Goal: Transaction & Acquisition: Obtain resource

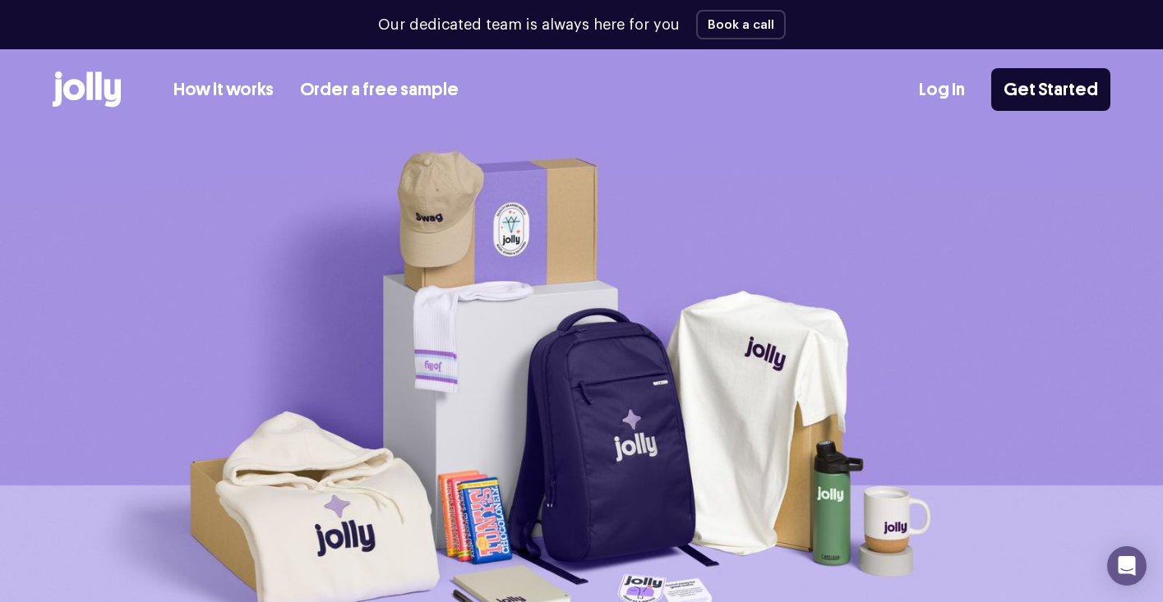
click at [104, 97] on icon at bounding box center [87, 90] width 68 height 36
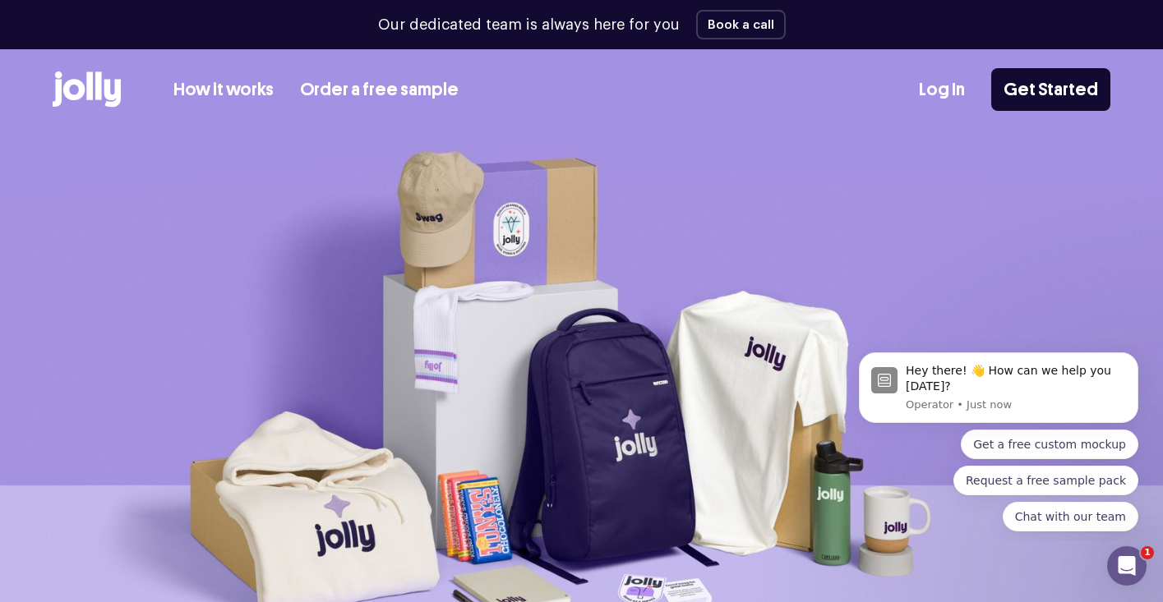
click at [242, 90] on link "How it works" at bounding box center [223, 89] width 100 height 27
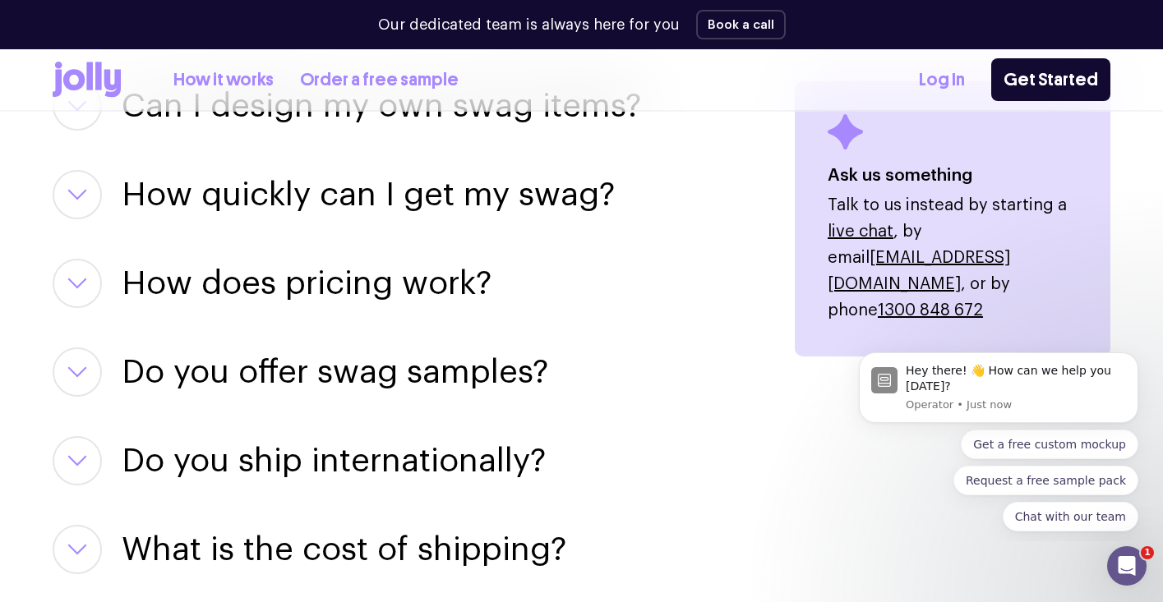
scroll to position [2522, 0]
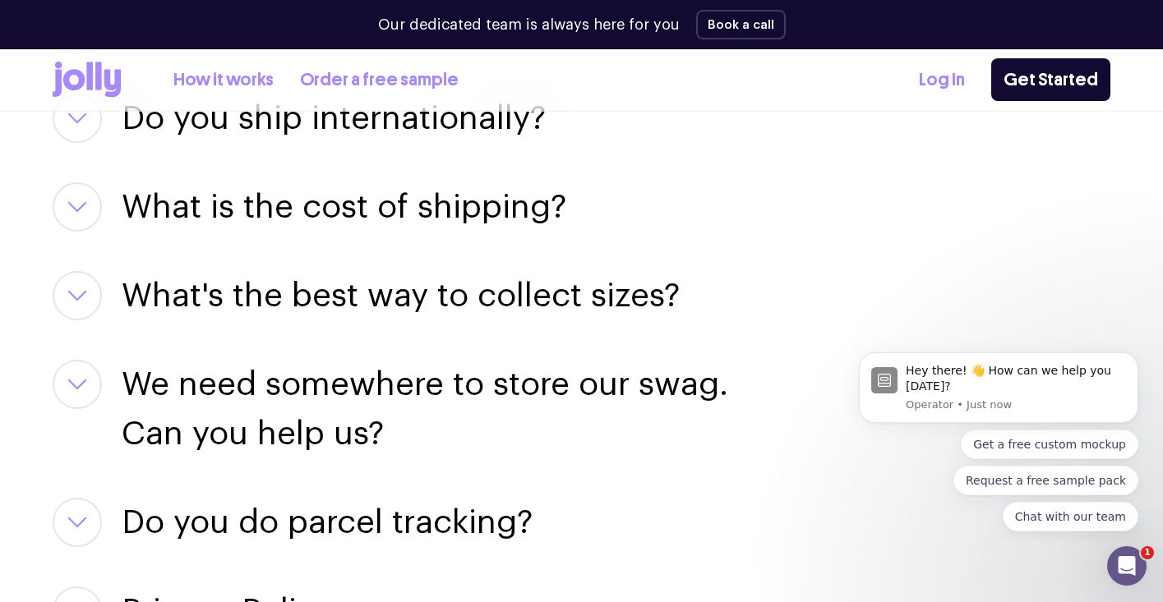
click at [220, 81] on link "How it works" at bounding box center [223, 80] width 100 height 27
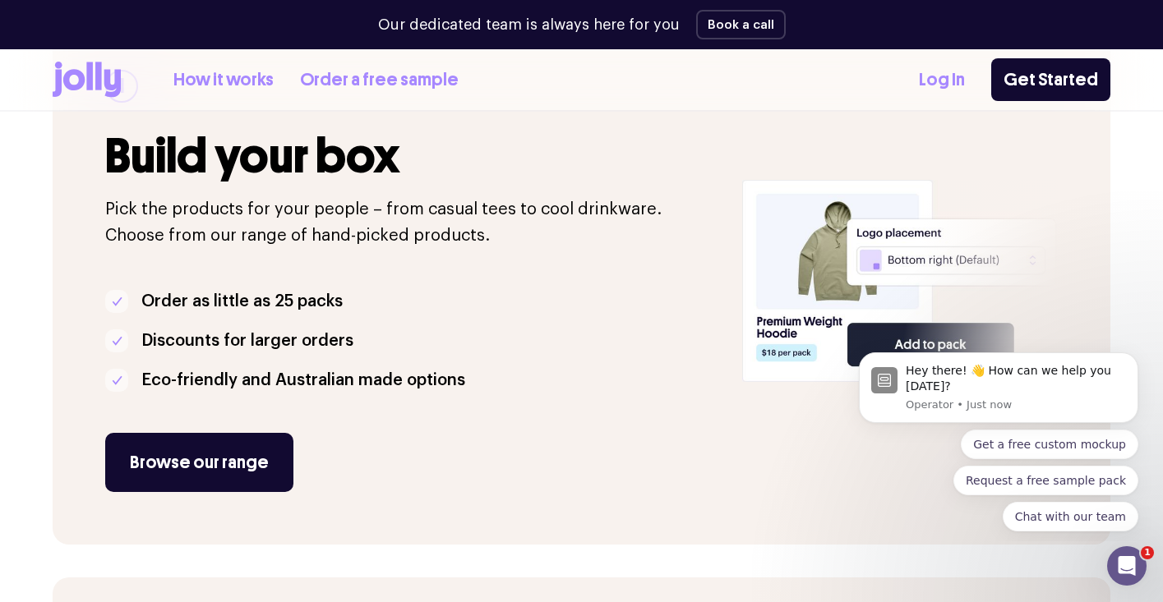
scroll to position [330, 0]
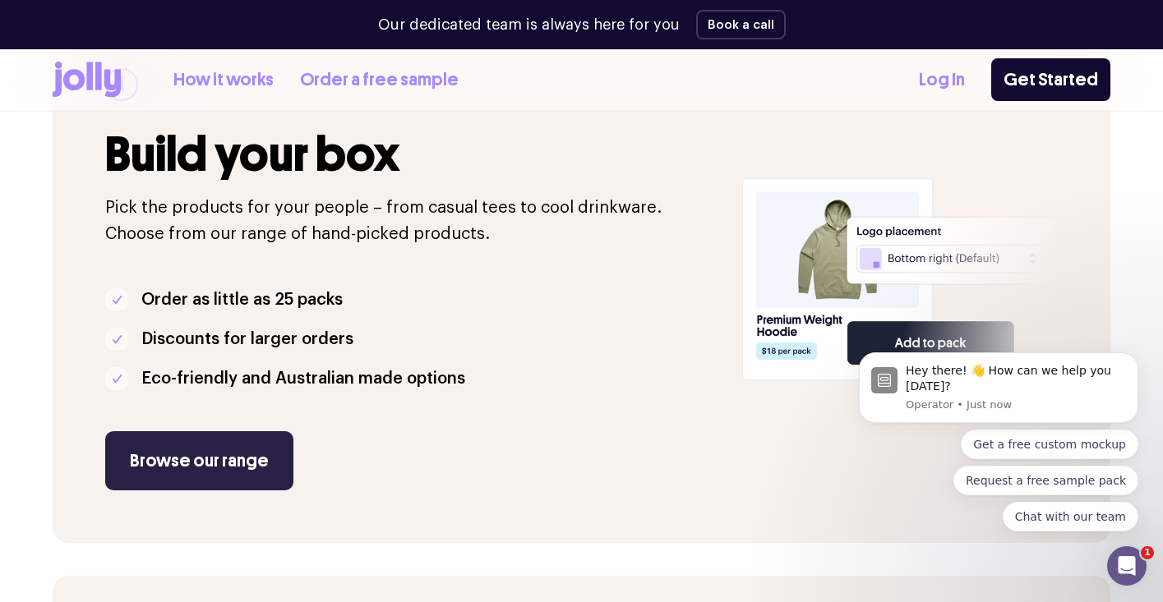
click at [214, 450] on link "Browse our range" at bounding box center [199, 460] width 188 height 59
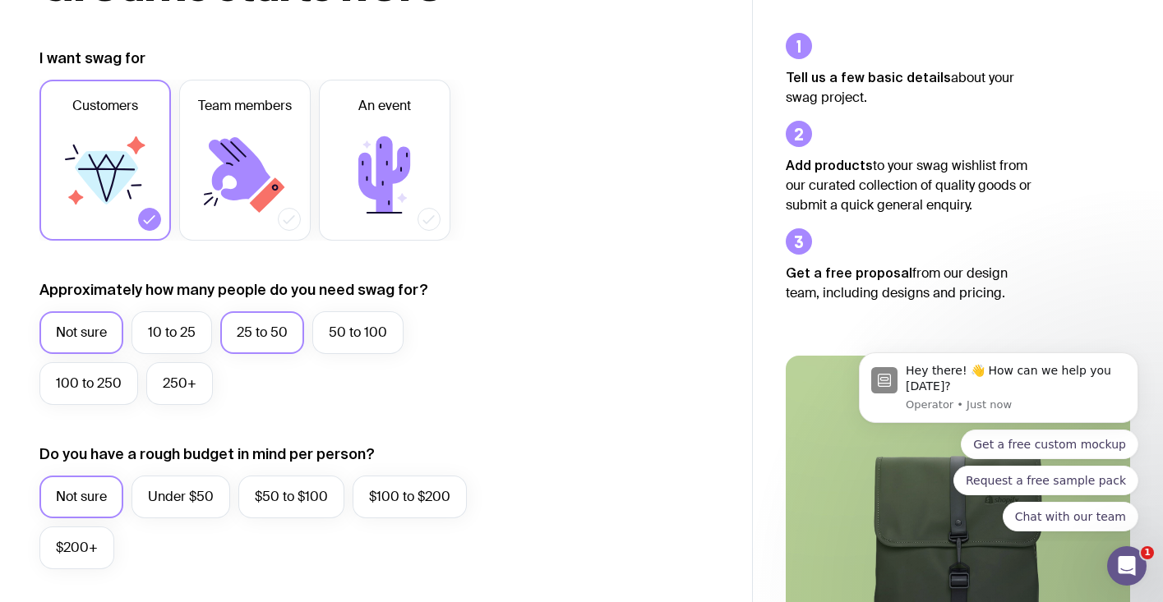
click at [239, 334] on label "25 to 50" at bounding box center [262, 332] width 84 height 43
click at [0, 0] on input "25 to 50" at bounding box center [0, 0] width 0 height 0
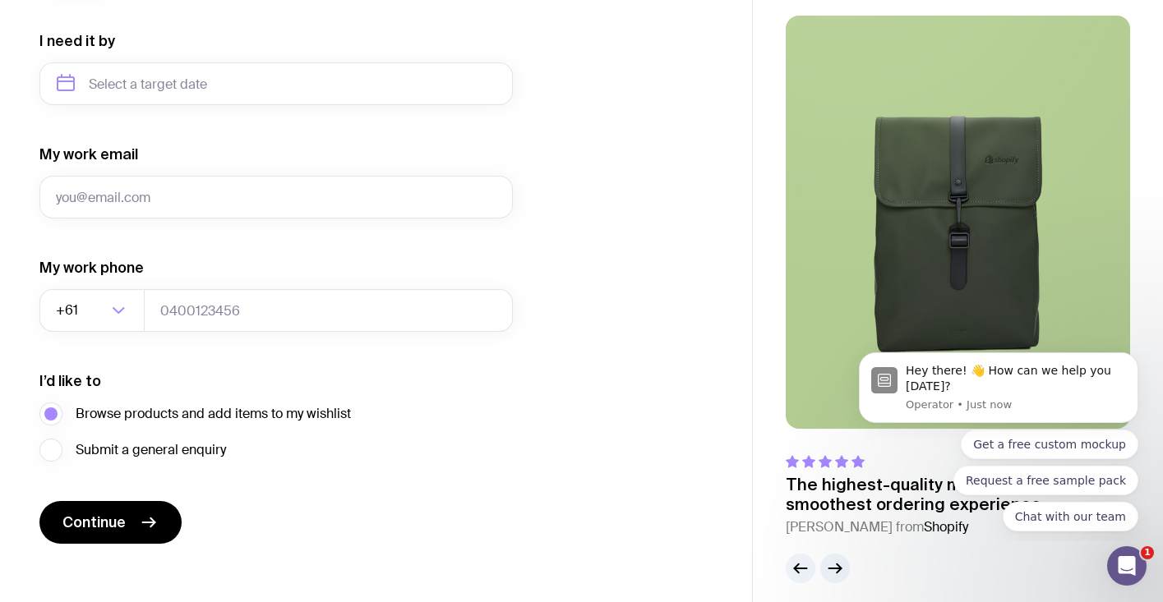
scroll to position [795, 0]
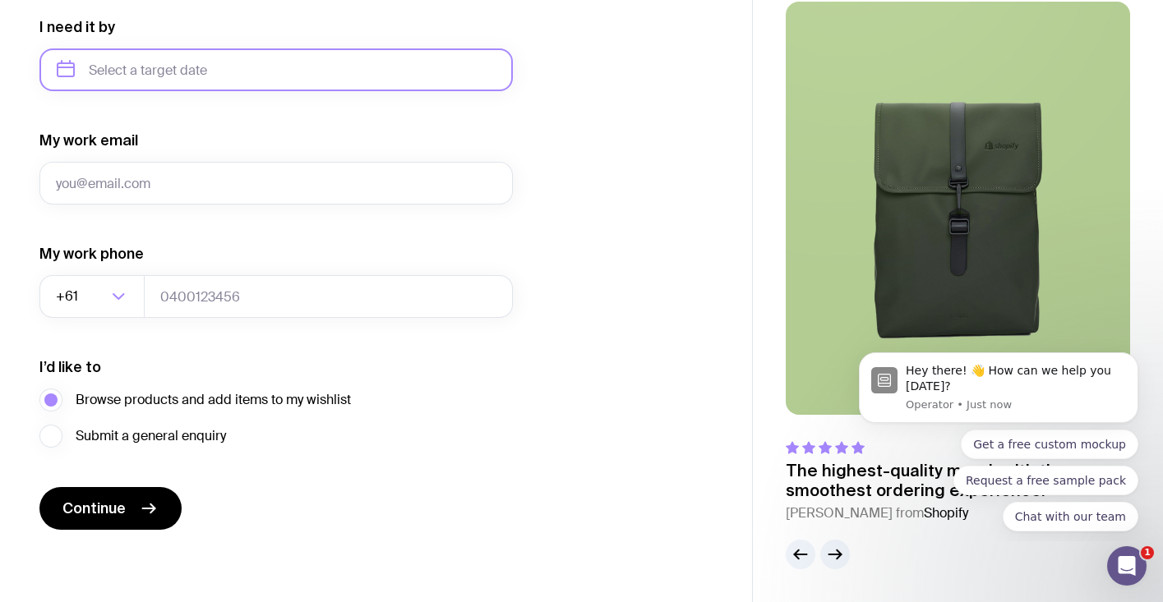
click at [186, 76] on input "text" at bounding box center [275, 69] width 473 height 43
click at [89, 267] on button "Oct" at bounding box center [78, 272] width 60 height 33
type input "[DATE]"
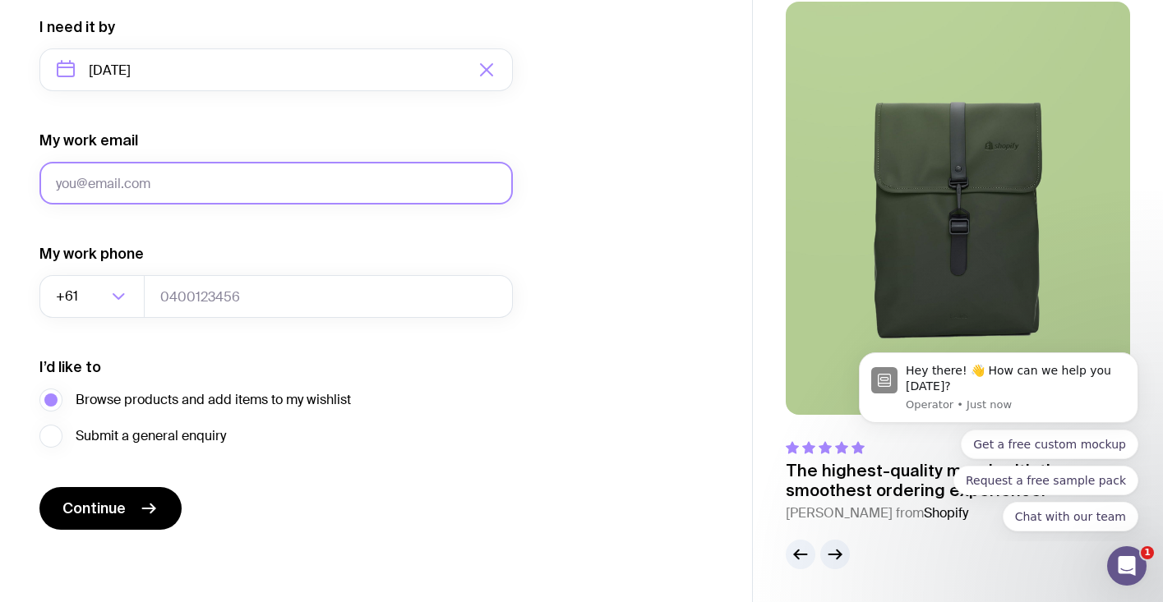
click at [202, 188] on input "My work email" at bounding box center [275, 183] width 473 height 43
type input "[EMAIL_ADDRESS][DOMAIN_NAME]"
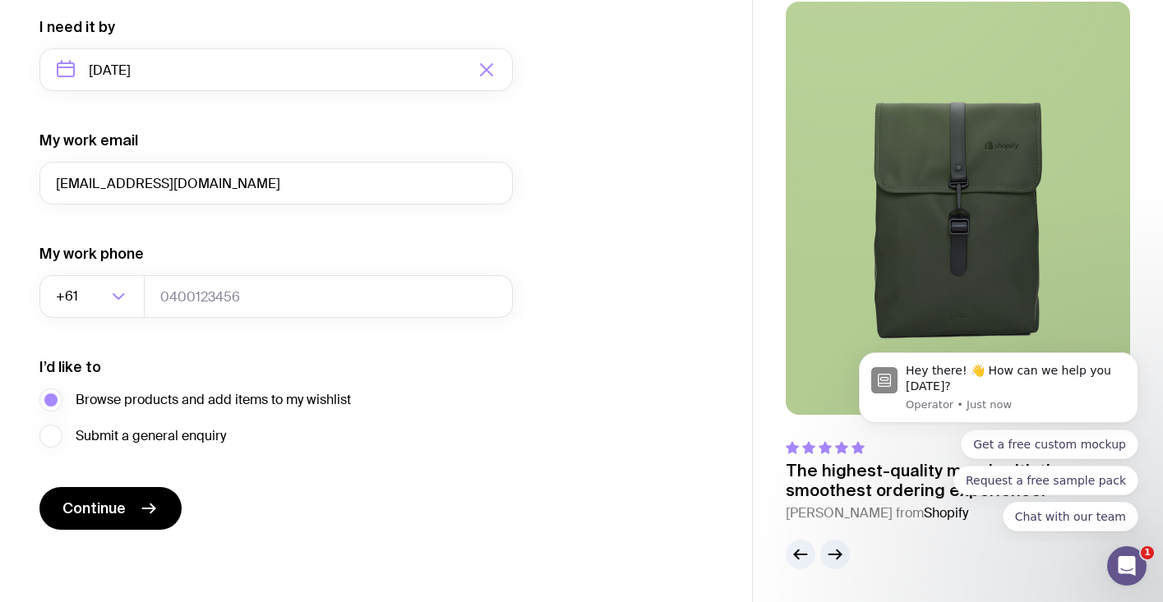
click at [217, 270] on div "My work phone +61 Loading..." at bounding box center [275, 281] width 473 height 74
click at [197, 295] on input "tel" at bounding box center [328, 296] width 369 height 43
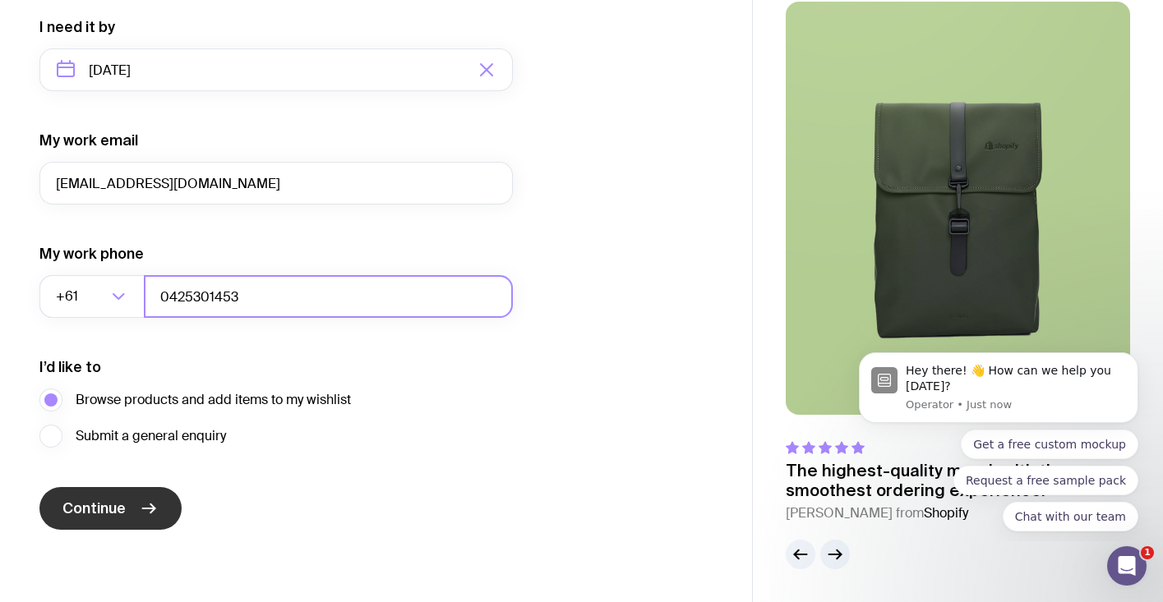
type input "0425301453"
click at [122, 501] on span "Continue" at bounding box center [93, 509] width 63 height 20
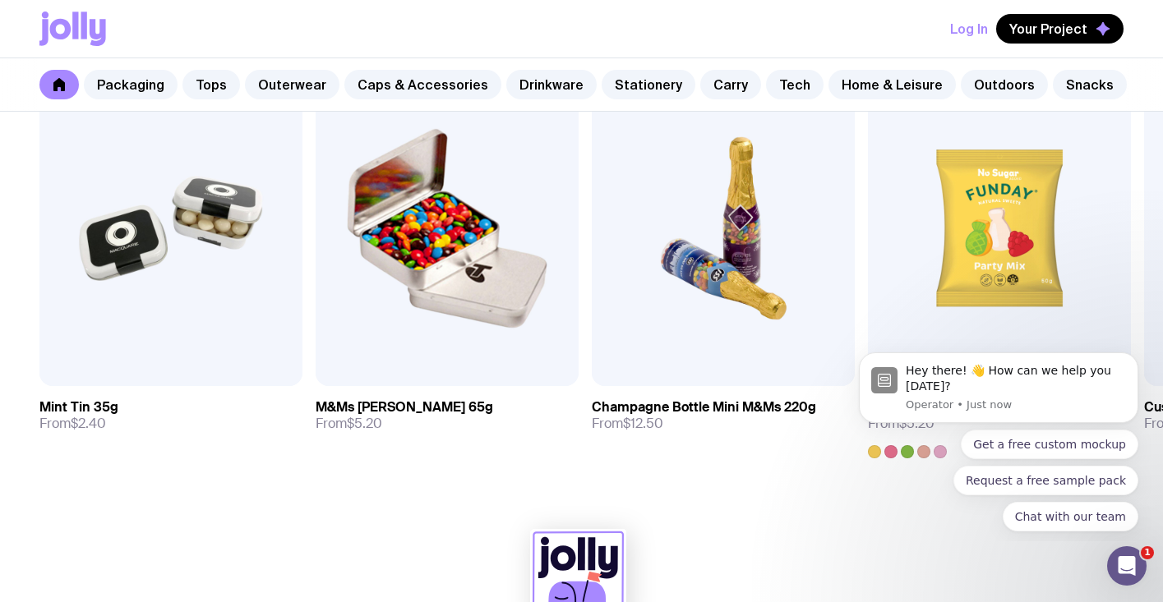
scroll to position [5817, 0]
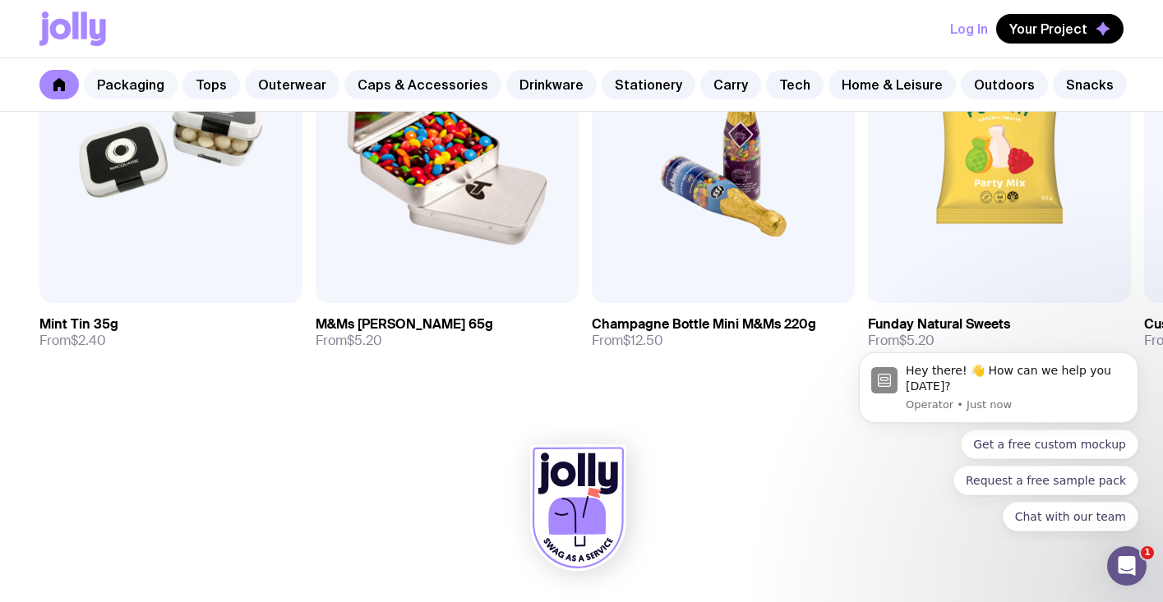
click at [127, 90] on link "Packaging" at bounding box center [131, 85] width 94 height 30
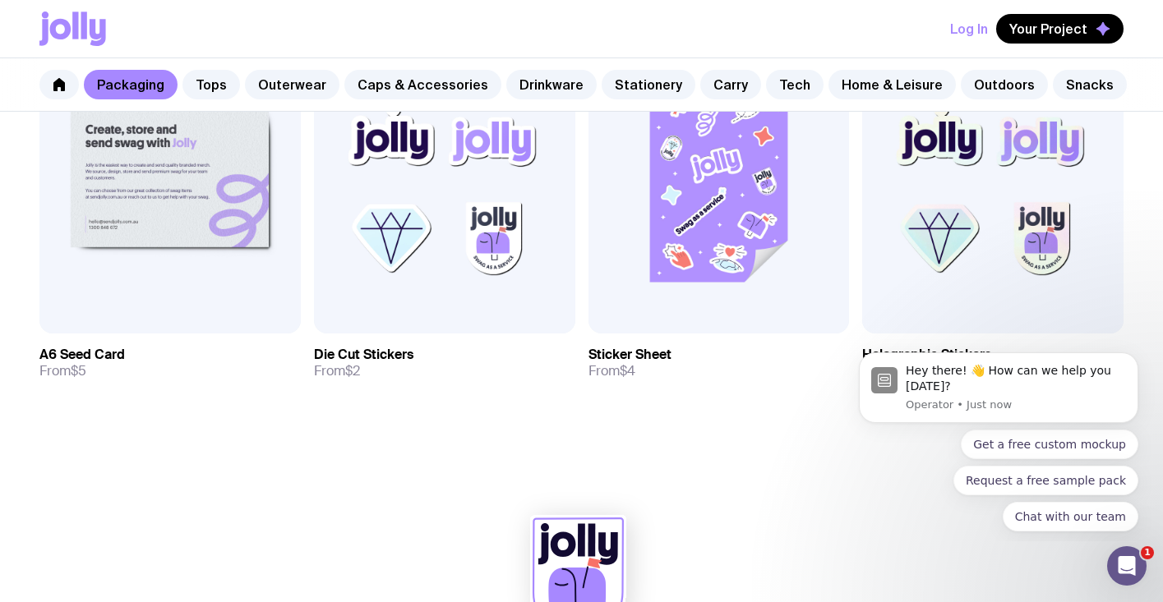
scroll to position [1766, 0]
